Goal: Task Accomplishment & Management: Use online tool/utility

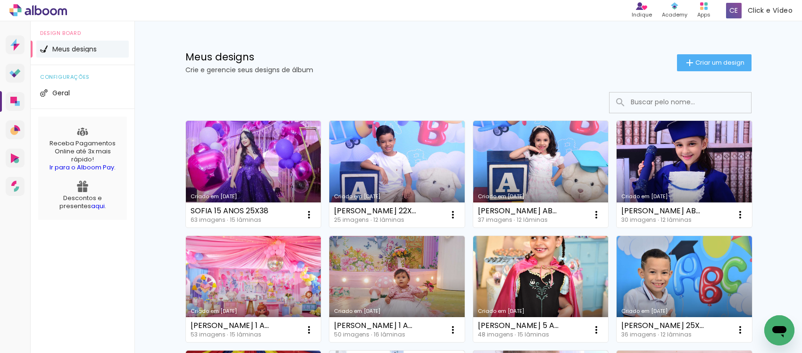
drag, startPoint x: 263, startPoint y: 157, endPoint x: 264, endPoint y: 150, distance: 7.2
click at [263, 157] on link "Criado em [DATE]" at bounding box center [253, 174] width 135 height 107
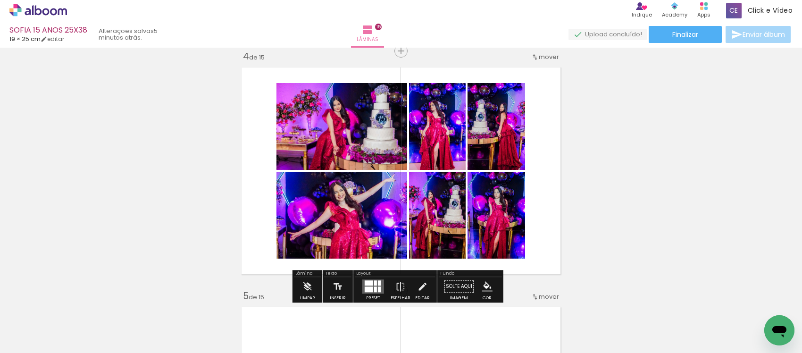
scroll to position [4425, 0]
click at [421, 286] on iron-icon at bounding box center [422, 286] width 10 height 19
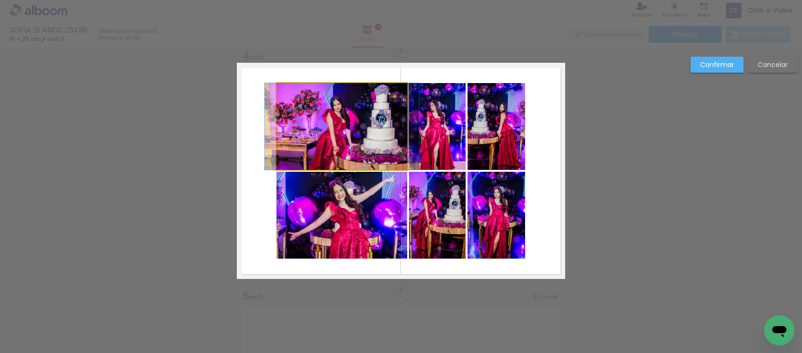
click at [320, 143] on quentale-photo at bounding box center [342, 126] width 131 height 87
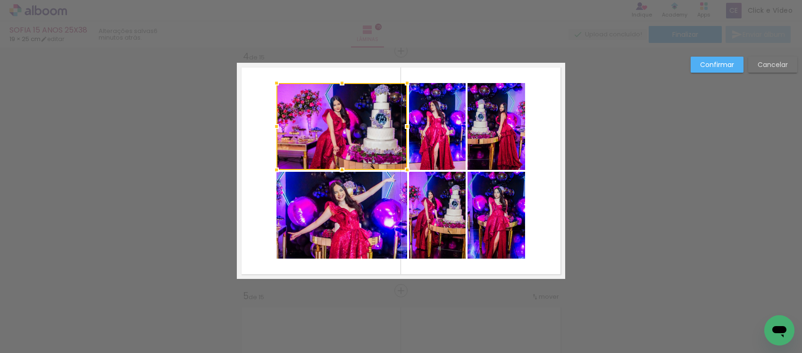
click at [335, 229] on quentale-photo at bounding box center [342, 215] width 131 height 87
click at [422, 134] on quentale-photo at bounding box center [437, 126] width 57 height 87
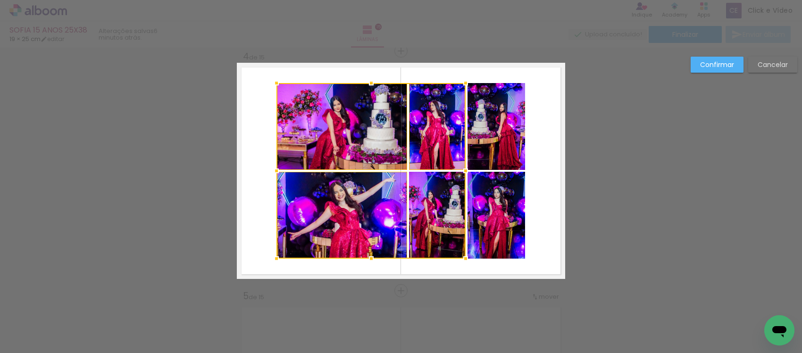
click at [419, 216] on div at bounding box center [371, 171] width 189 height 176
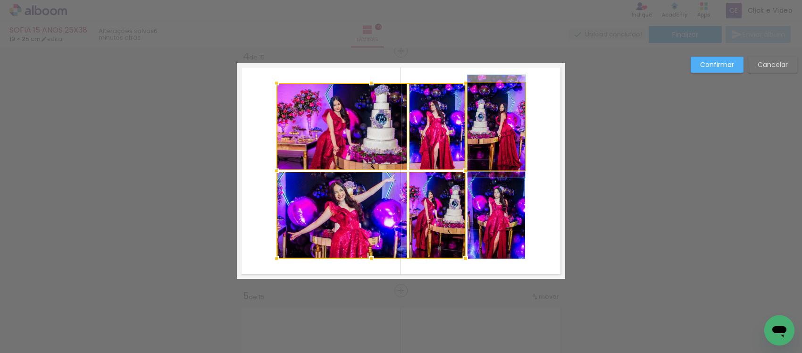
click at [486, 141] on quentale-photo at bounding box center [497, 126] width 58 height 87
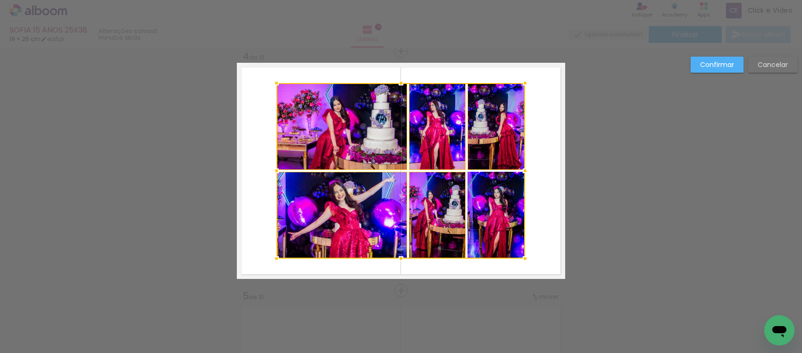
click at [492, 219] on div at bounding box center [401, 171] width 249 height 176
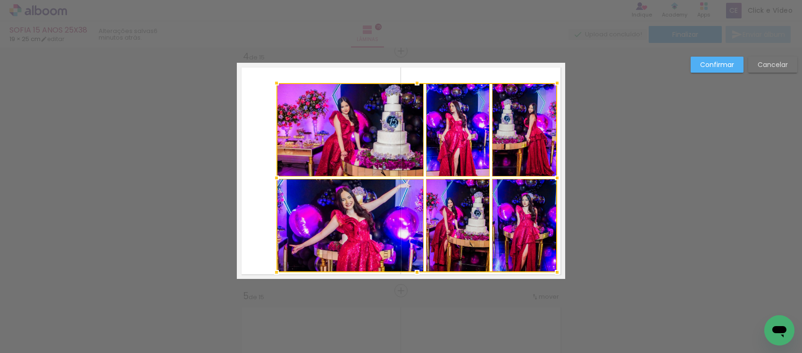
drag, startPoint x: 521, startPoint y: 256, endPoint x: 553, endPoint y: 270, distance: 34.9
click at [553, 270] on div at bounding box center [557, 272] width 19 height 19
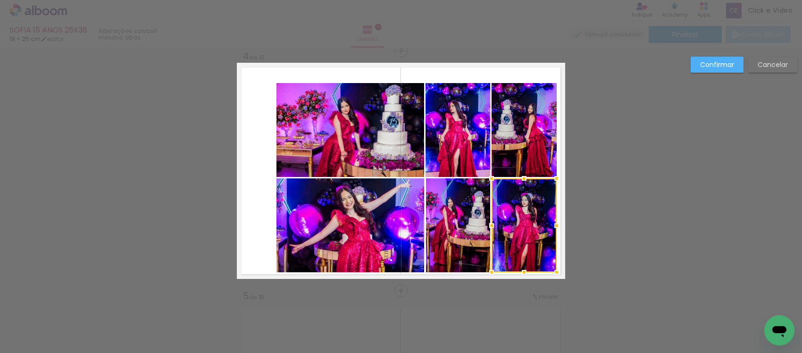
click at [482, 231] on div at bounding box center [491, 225] width 19 height 19
click at [371, 209] on quentale-photo at bounding box center [351, 225] width 148 height 94
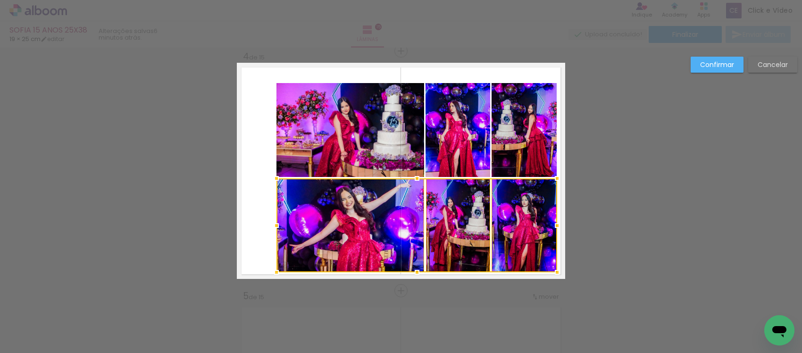
click at [376, 168] on quentale-photo at bounding box center [351, 130] width 148 height 94
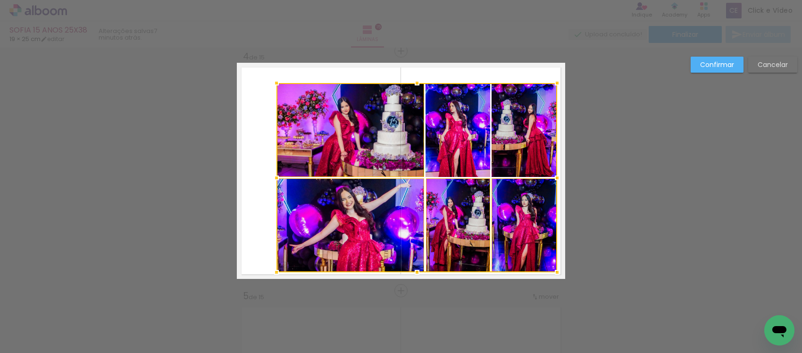
click at [456, 140] on div at bounding box center [417, 177] width 281 height 189
click at [518, 116] on div at bounding box center [417, 177] width 281 height 189
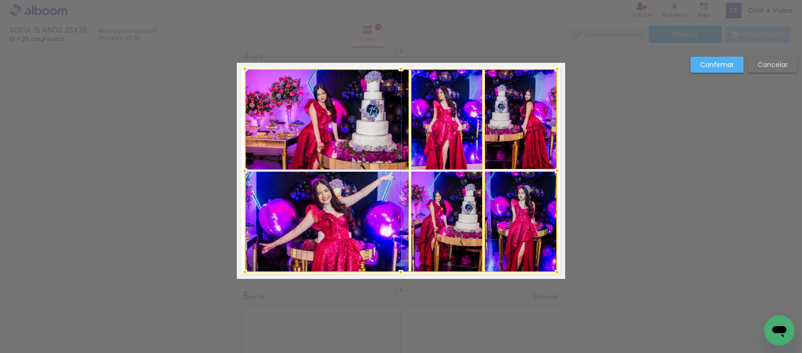
drag, startPoint x: 273, startPoint y: 84, endPoint x: 241, endPoint y: 70, distance: 34.7
click at [241, 70] on div at bounding box center [245, 68] width 19 height 19
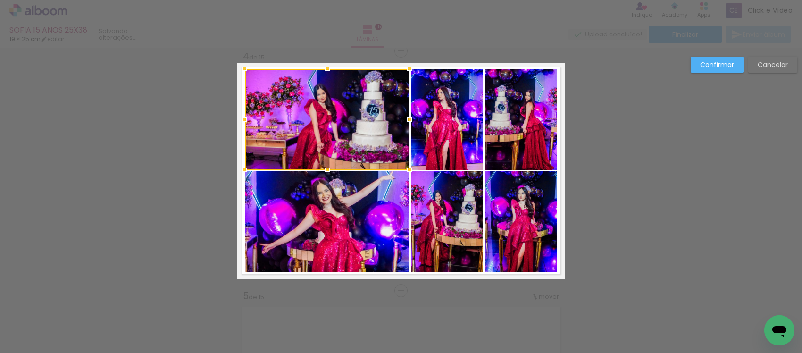
click at [304, 109] on div at bounding box center [327, 119] width 165 height 101
click at [354, 196] on quentale-photo at bounding box center [327, 221] width 165 height 101
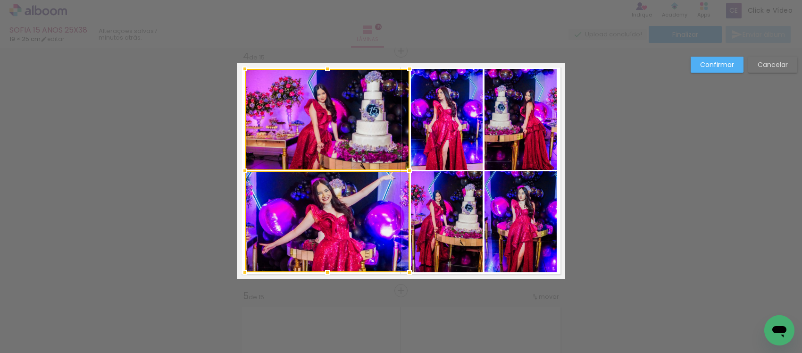
click at [429, 154] on quentale-photo at bounding box center [447, 119] width 72 height 101
click at [428, 192] on div at bounding box center [364, 170] width 238 height 203
click at [501, 152] on quentale-photo at bounding box center [521, 119] width 73 height 101
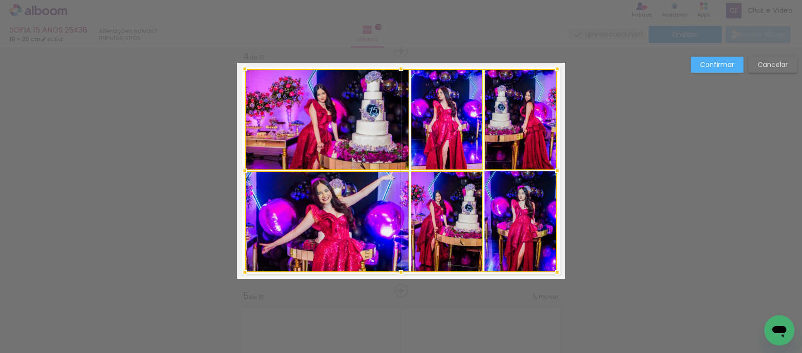
click at [503, 199] on div at bounding box center [401, 170] width 312 height 203
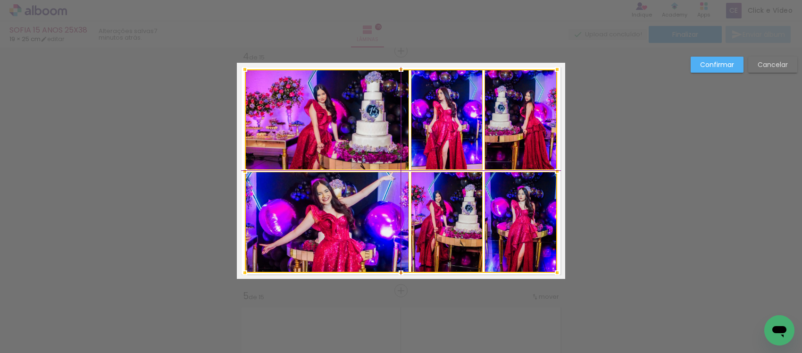
click at [517, 193] on div at bounding box center [401, 170] width 312 height 203
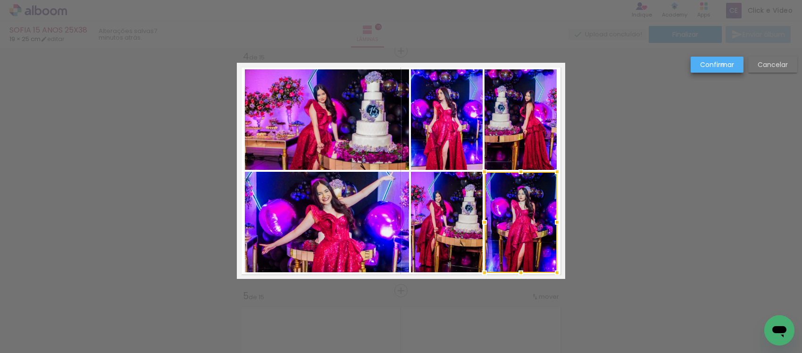
click at [0, 0] on slot "Confirmar" at bounding box center [0, 0] width 0 height 0
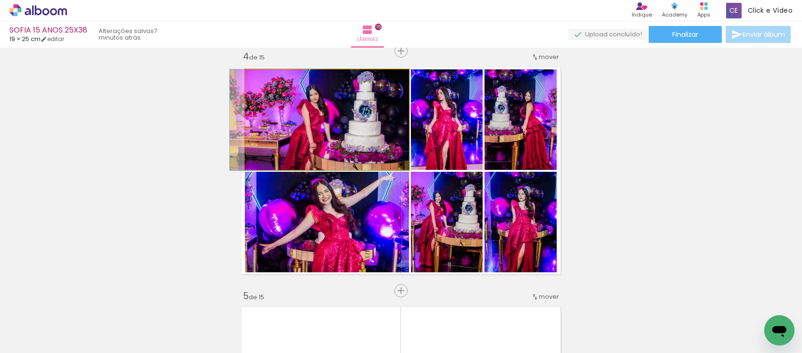
drag, startPoint x: 307, startPoint y: 152, endPoint x: 296, endPoint y: 159, distance: 13.0
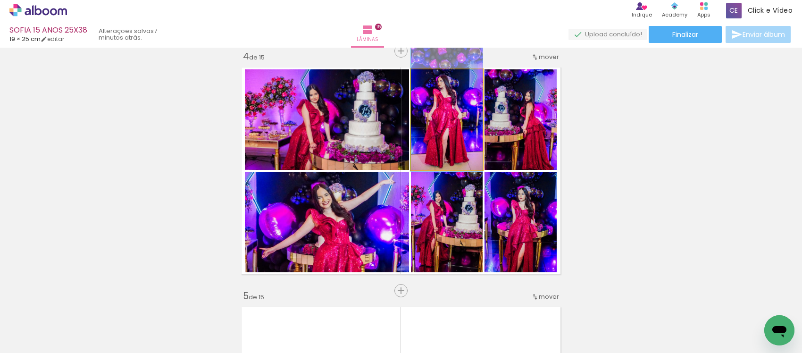
drag, startPoint x: 451, startPoint y: 133, endPoint x: 458, endPoint y: 121, distance: 14.2
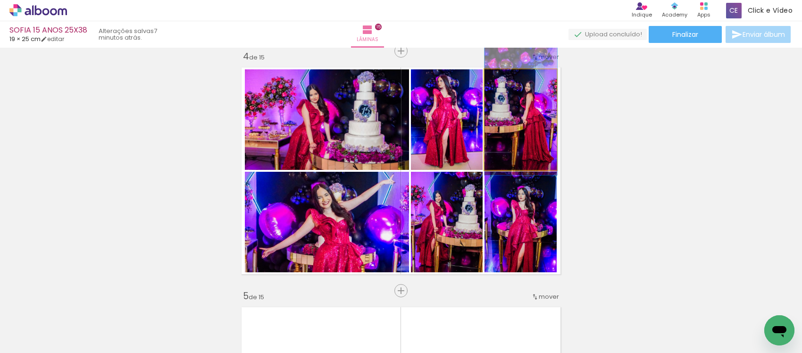
drag, startPoint x: 525, startPoint y: 130, endPoint x: 543, endPoint y: 121, distance: 20.1
drag, startPoint x: 517, startPoint y: 121, endPoint x: 523, endPoint y: 124, distance: 6.2
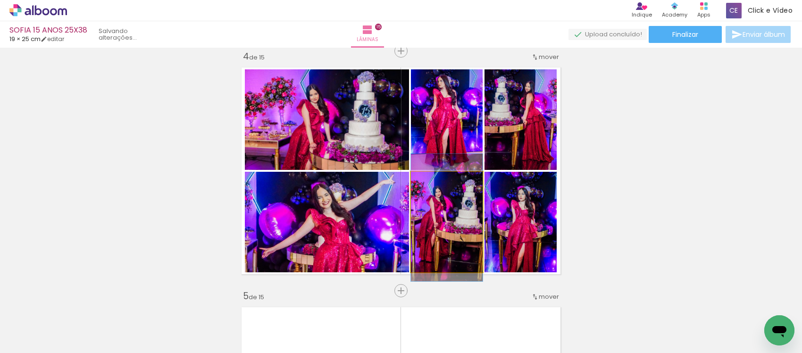
click at [454, 236] on quentale-photo at bounding box center [447, 222] width 72 height 101
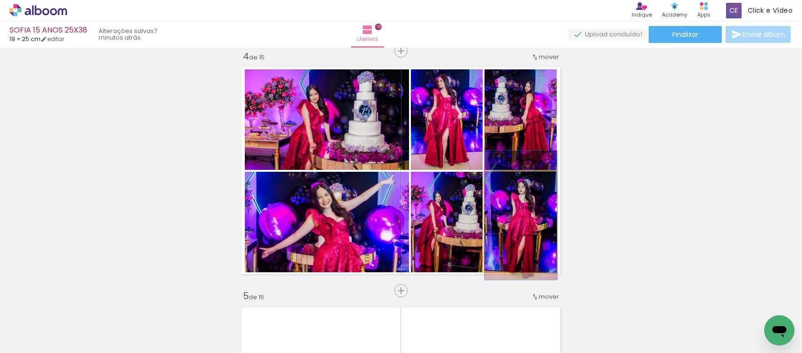
drag, startPoint x: 522, startPoint y: 240, endPoint x: 531, endPoint y: 233, distance: 11.8
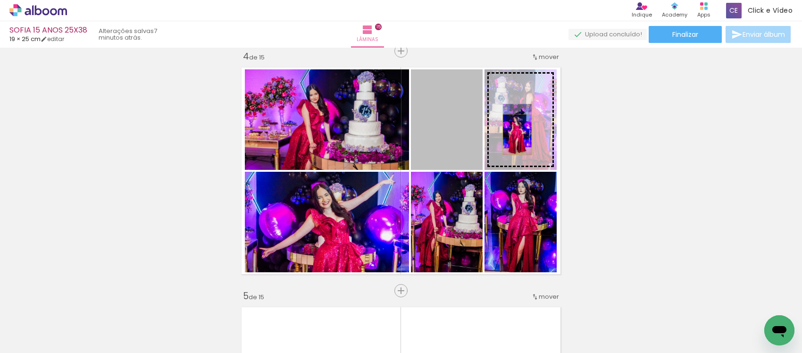
drag, startPoint x: 441, startPoint y: 137, endPoint x: 513, endPoint y: 135, distance: 71.8
click at [0, 0] on slot at bounding box center [0, 0] width 0 height 0
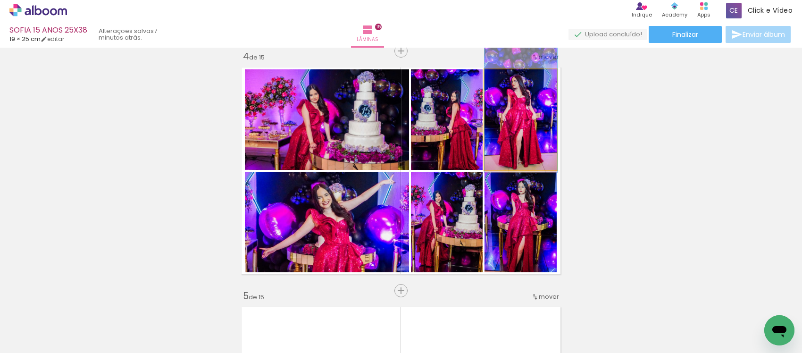
drag, startPoint x: 513, startPoint y: 133, endPoint x: 523, endPoint y: 124, distance: 13.0
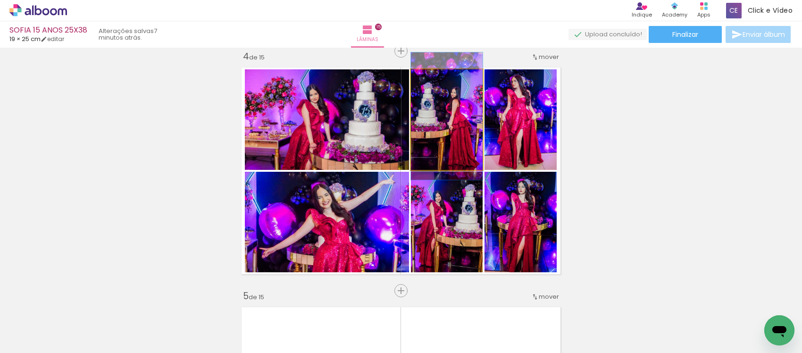
drag, startPoint x: 449, startPoint y: 135, endPoint x: 456, endPoint y: 132, distance: 7.6
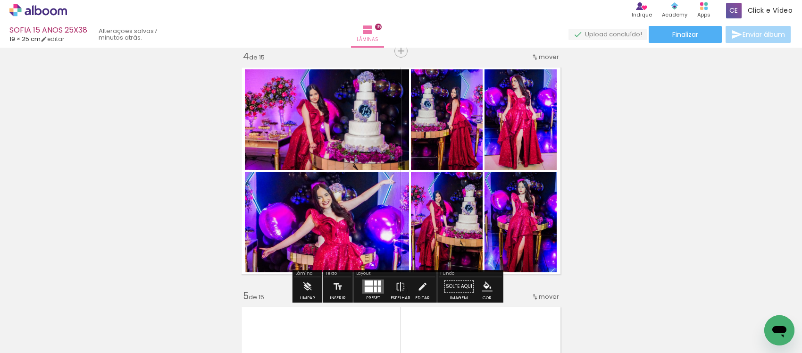
click at [482, 286] on iron-icon "color picker" at bounding box center [487, 286] width 10 height 10
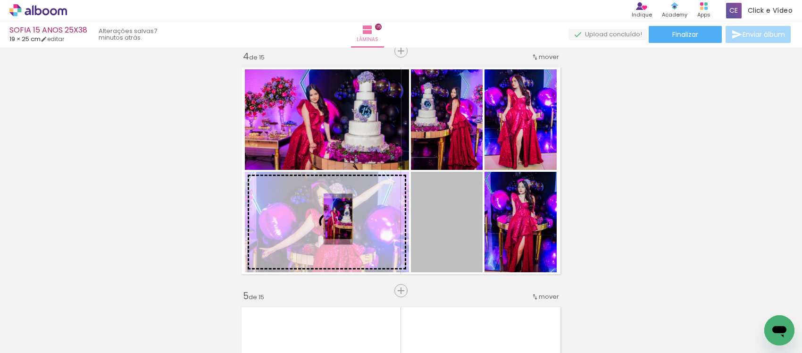
drag, startPoint x: 444, startPoint y: 225, endPoint x: 334, endPoint y: 219, distance: 110.2
click at [0, 0] on slot at bounding box center [0, 0] width 0 height 0
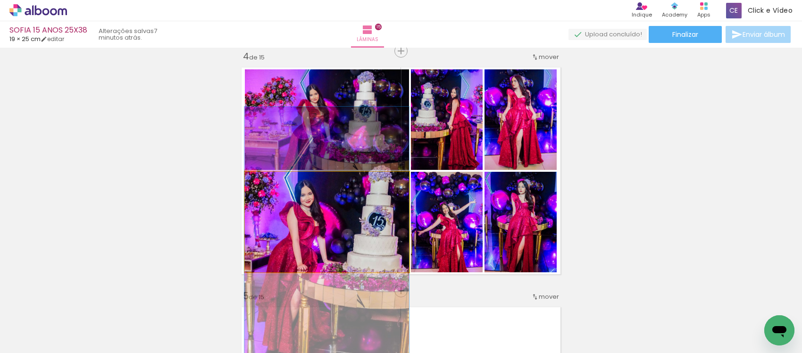
drag, startPoint x: 346, startPoint y: 211, endPoint x: 334, endPoint y: 243, distance: 33.9
drag, startPoint x: 341, startPoint y: 223, endPoint x: 339, endPoint y: 216, distance: 7.3
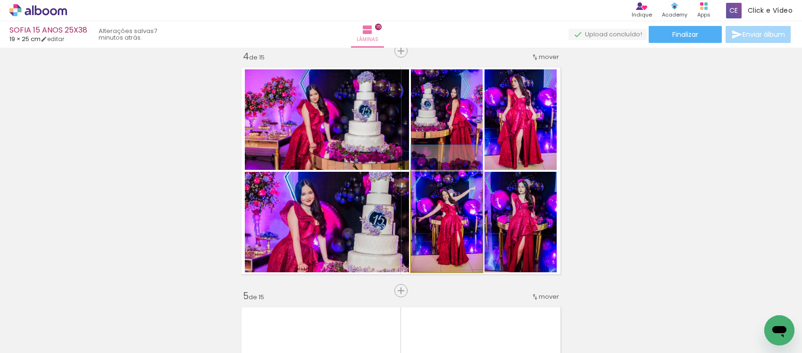
drag, startPoint x: 430, startPoint y: 229, endPoint x: 431, endPoint y: 215, distance: 14.7
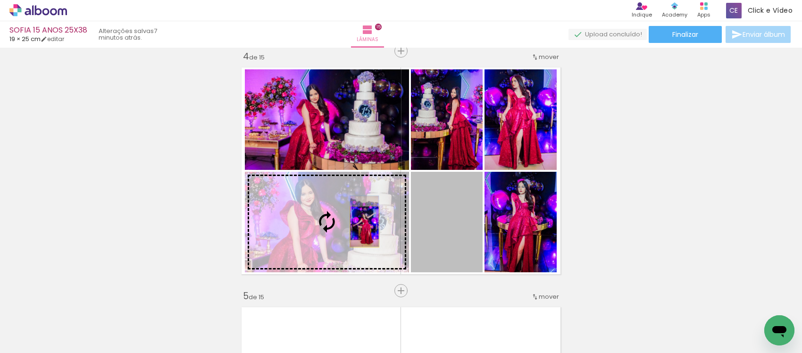
drag, startPoint x: 403, startPoint y: 229, endPoint x: 360, endPoint y: 227, distance: 42.6
click at [0, 0] on slot at bounding box center [0, 0] width 0 height 0
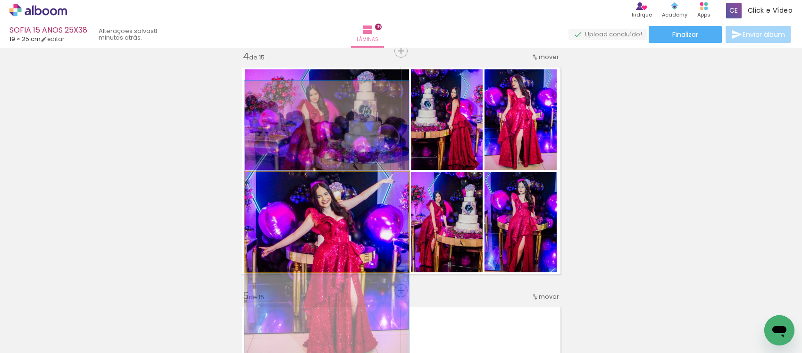
drag, startPoint x: 348, startPoint y: 228, endPoint x: 333, endPoint y: 231, distance: 15.9
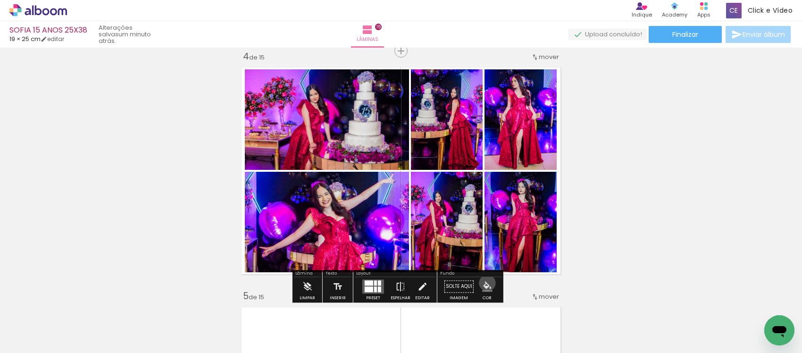
click at [484, 283] on iron-icon "color picker" at bounding box center [487, 286] width 10 height 10
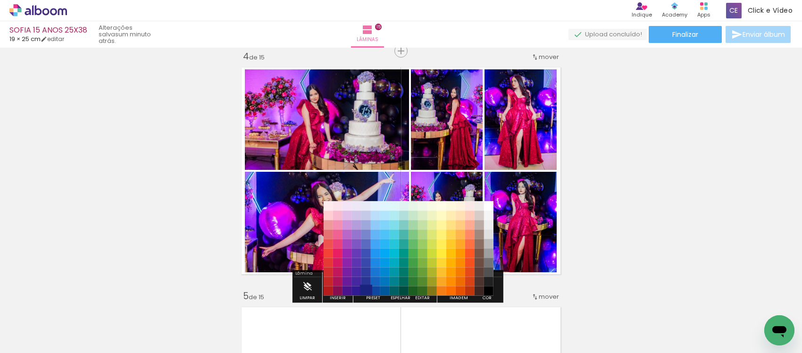
click at [367, 288] on paper-item "#1a237e" at bounding box center [365, 291] width 9 height 9
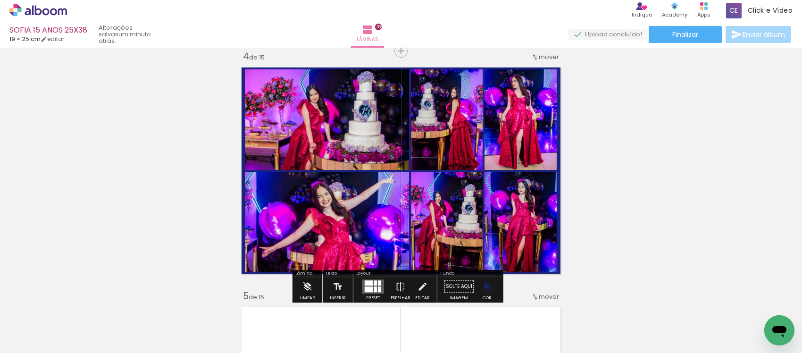
click at [482, 284] on iron-icon "color picker" at bounding box center [487, 286] width 10 height 10
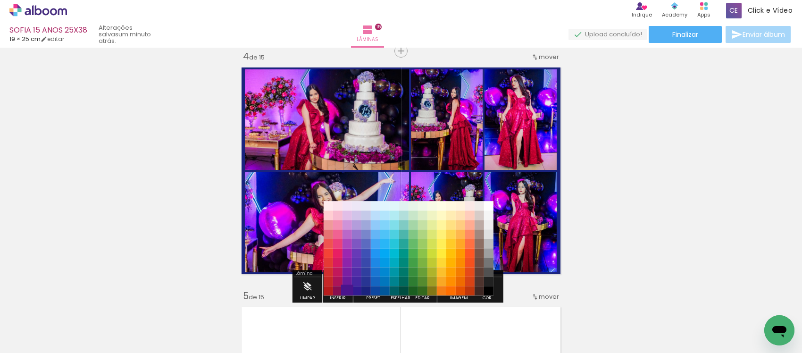
click at [348, 287] on paper-item "#4a148c" at bounding box center [346, 291] width 9 height 9
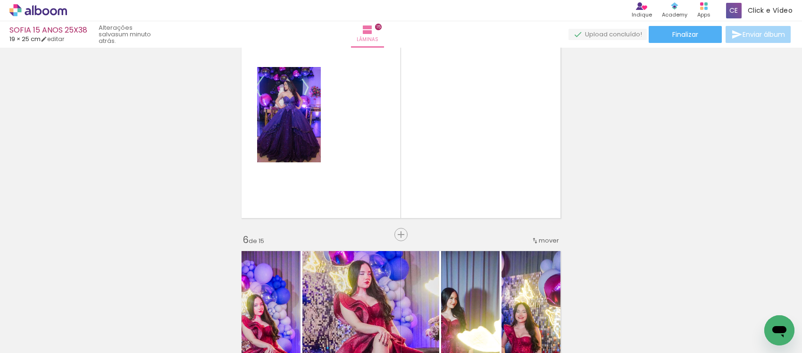
scroll to position [1027, 0]
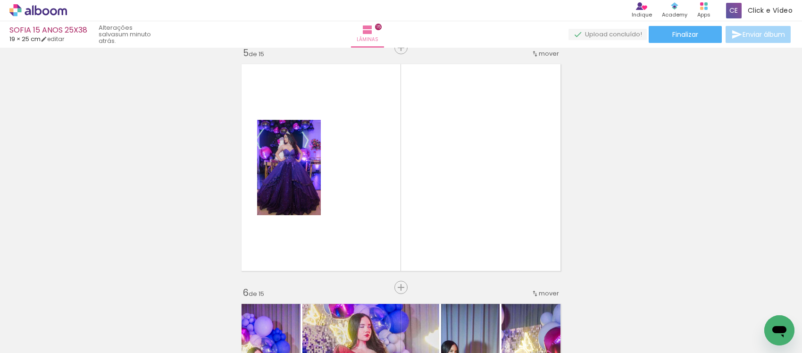
scroll to position [968, 0]
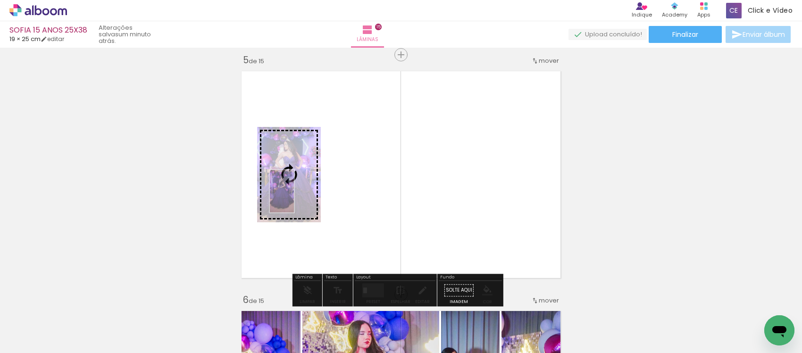
drag, startPoint x: 314, startPoint y: 332, endPoint x: 298, endPoint y: 198, distance: 134.5
click at [298, 198] on quentale-workspace at bounding box center [401, 176] width 802 height 353
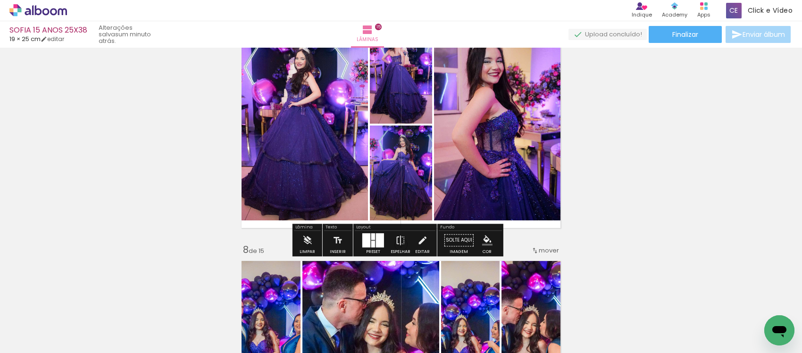
scroll to position [1499, 0]
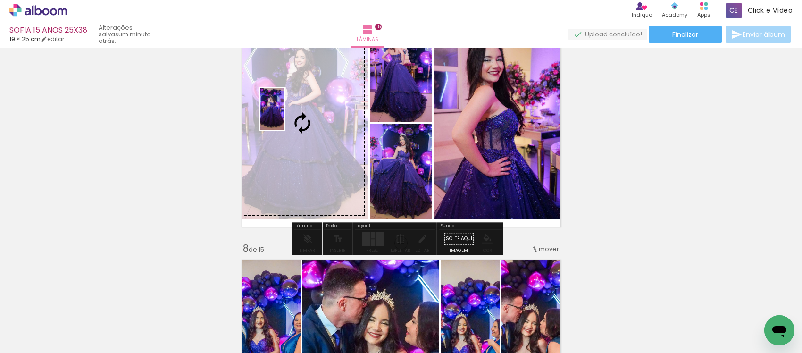
drag, startPoint x: 522, startPoint y: 327, endPoint x: 288, endPoint y: 116, distance: 314.5
click at [288, 116] on quentale-workspace at bounding box center [401, 176] width 802 height 353
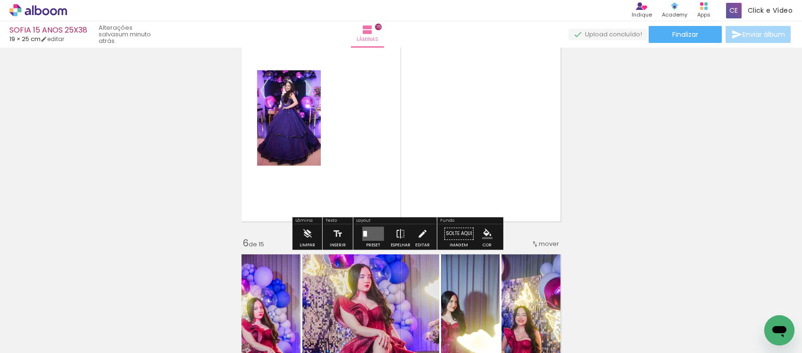
scroll to position [968, 0]
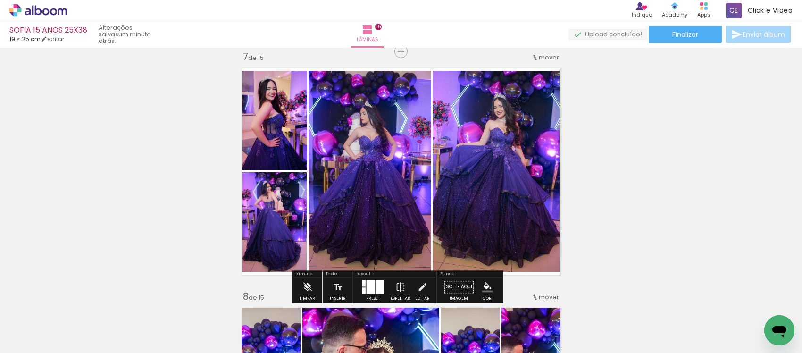
scroll to position [0, 848]
click at [482, 287] on iron-icon "color picker" at bounding box center [487, 287] width 10 height 10
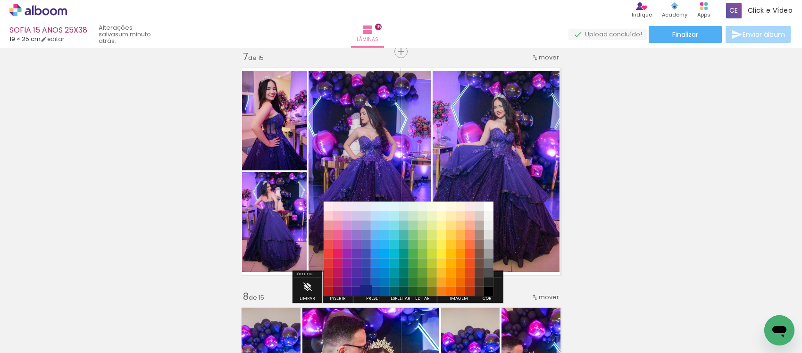
click at [366, 289] on paper-item "#1a237e" at bounding box center [365, 291] width 9 height 9
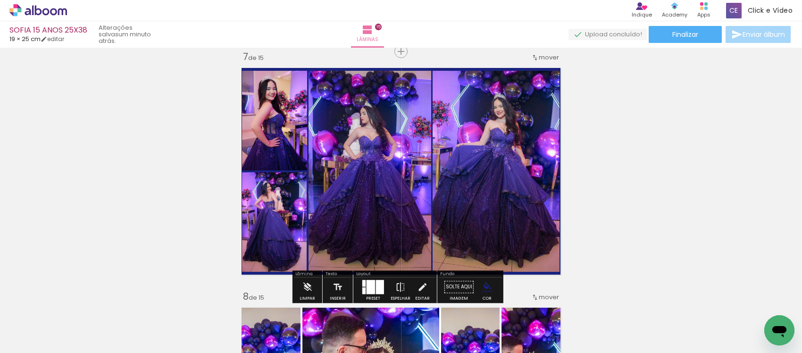
click at [479, 283] on paper-menu-button "#ffebee #ffcdd2 #ef9a9a #e57373 #ef5350 #f44336 #e53935 #d32f2f #c62828 #b71c1c…" at bounding box center [488, 287] width 18 height 18
click at [491, 285] on paper-menu-button "#ffebee #ffcdd2 #ef9a9a #e57373 #ef5350 #f44336 #e53935 #d32f2f #c62828 #b71c1c…" at bounding box center [488, 287] width 18 height 18
click at [488, 285] on iron-icon "color picker" at bounding box center [487, 287] width 10 height 10
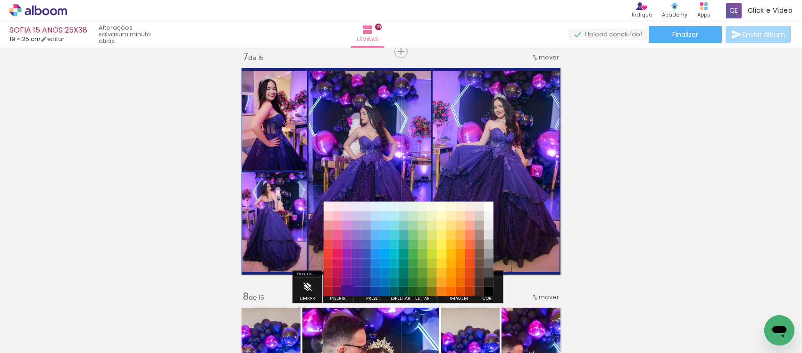
click at [350, 290] on paper-item "#4a148c" at bounding box center [346, 291] width 9 height 9
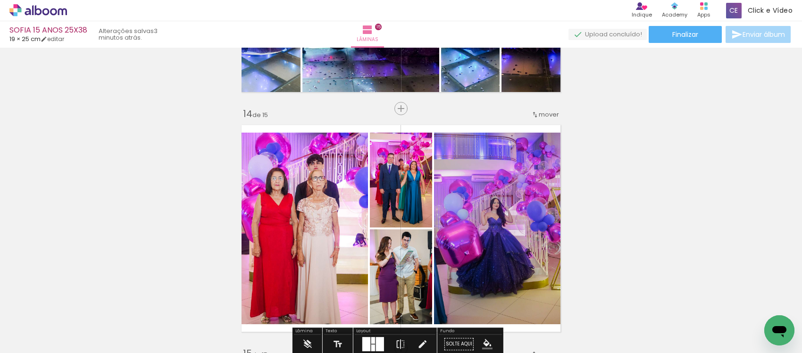
scroll to position [2941, 0]
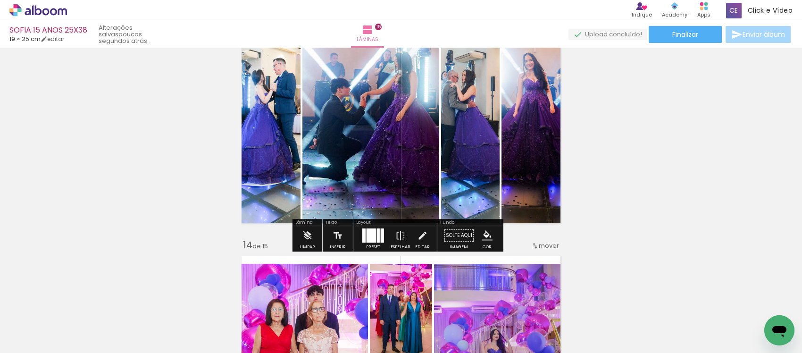
click at [372, 235] on div at bounding box center [371, 235] width 9 height 14
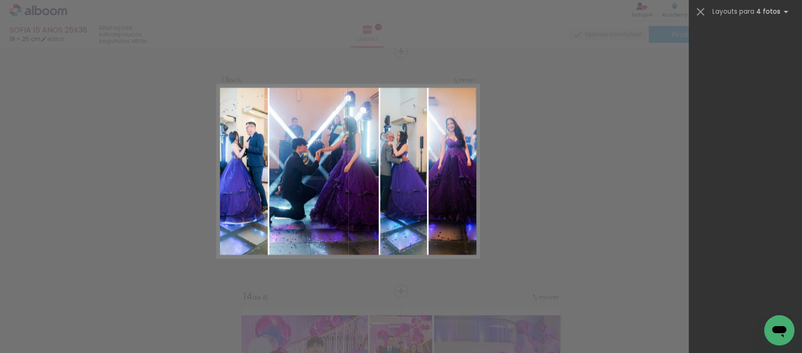
scroll to position [0, 0]
